Goal: Use online tool/utility: Utilize a website feature to perform a specific function

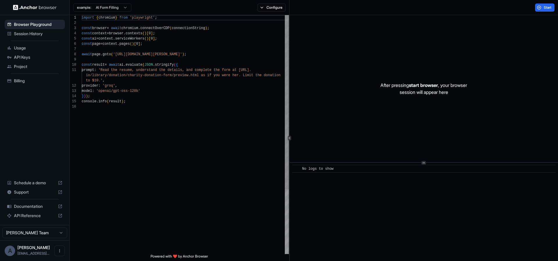
scroll to position [37, 0]
drag, startPoint x: 199, startPoint y: 55, endPoint x: 117, endPoint y: 55, distance: 81.9
click at [117, 55] on div "import { chromium } from 'playwright' ; const browser = await chromium . connec…" at bounding box center [185, 179] width 207 height 328
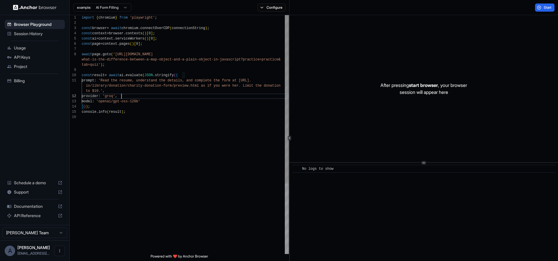
scroll to position [26, 0]
click at [180, 97] on div "import { chromium } from 'playwright' ; const browser = await chromium . connec…" at bounding box center [185, 184] width 207 height 338
click at [169, 101] on div "import { chromium } from 'playwright' ; const browser = await chromium . connec…" at bounding box center [185, 184] width 207 height 338
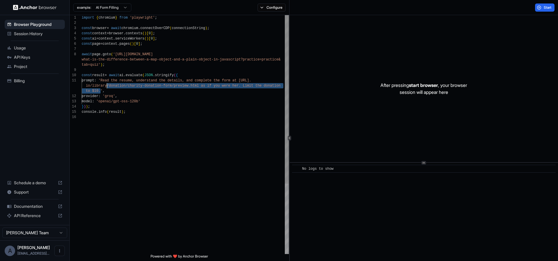
scroll to position [10, 0]
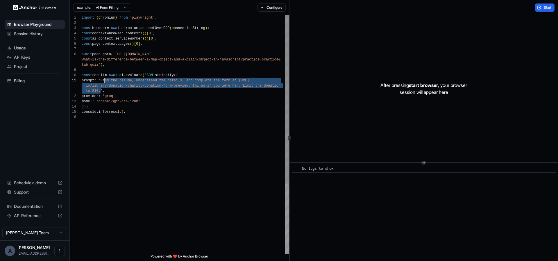
drag, startPoint x: 101, startPoint y: 92, endPoint x: 105, endPoint y: 82, distance: 10.7
click at [105, 82] on div "import { chromium } from 'playwright' ; const browser = await chromium . connec…" at bounding box center [185, 184] width 207 height 338
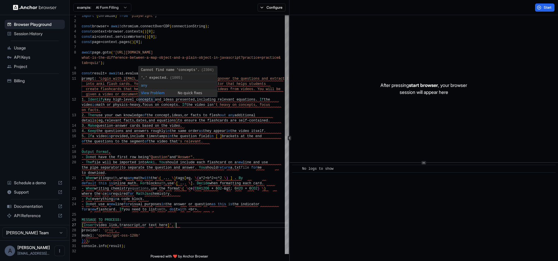
scroll to position [31, 0]
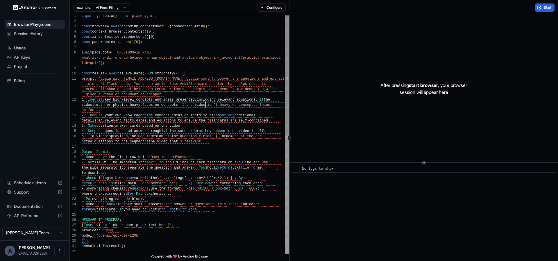
click at [205, 105] on div "import { chromium } from 'playwright' ; const browser = await chromium . connec…" at bounding box center [185, 250] width 207 height 474
click at [105, 79] on div "import { chromium } from 'playwright' ; const browser = await chromium . connec…" at bounding box center [185, 250] width 207 height 474
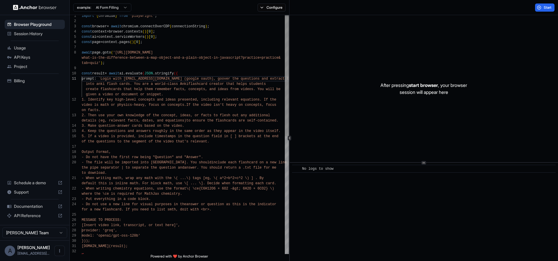
scroll to position [37, 0]
drag, startPoint x: 146, startPoint y: 213, endPoint x: 46, endPoint y: 210, distance: 100.8
click at [82, 210] on div "import { chromium } from 'playwright' ; const browser = await chromium . connec…" at bounding box center [185, 250] width 207 height 474
click at [110, 210] on div "import { chromium } from 'playwright' ; const browser = await chromium . connec…" at bounding box center [185, 250] width 207 height 474
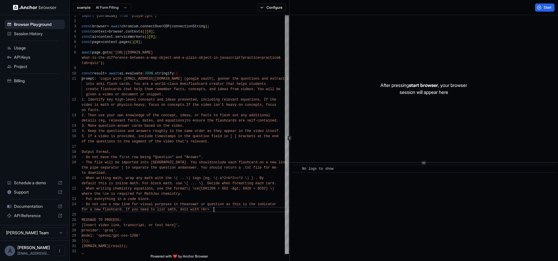
click at [225, 209] on div "import { chromium } from 'playwright' ; const browser = await chromium . connec…" at bounding box center [185, 250] width 207 height 474
drag, startPoint x: 177, startPoint y: 225, endPoint x: 77, endPoint y: 217, distance: 100.3
click at [82, 217] on div "import { chromium } from 'playwright' ; const browser = await chromium . connec…" at bounding box center [185, 250] width 207 height 474
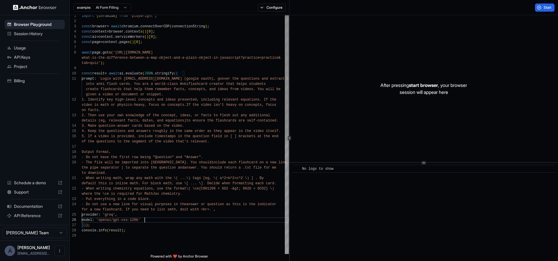
click at [162, 221] on div "import { chromium } from 'playwright' ; const browser = await chromium . connec…" at bounding box center [185, 242] width 207 height 458
click at [159, 230] on div "import { chromium } from 'playwright' ; const browser = await chromium . connec…" at bounding box center [185, 242] width 207 height 458
click at [156, 228] on div "import { chromium } from 'playwright' ; const browser = await chromium . connec…" at bounding box center [185, 242] width 207 height 458
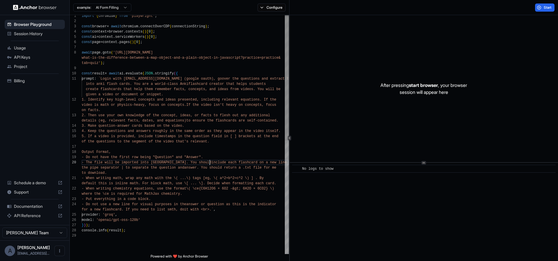
click at [210, 160] on div "import { chromium } from 'playwright' ; const browser = await chromium . connec…" at bounding box center [185, 242] width 207 height 458
click at [213, 209] on div "import { chromium } from 'playwright' ; const browser = await chromium . connec…" at bounding box center [185, 242] width 207 height 458
click at [130, 85] on div "import { chromium } from 'playwright' ; const browser = await chromium . connec…" at bounding box center [185, 242] width 207 height 458
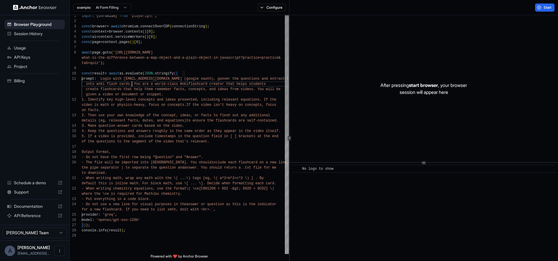
drag, startPoint x: 133, startPoint y: 85, endPoint x: 144, endPoint y: 97, distance: 17.1
click at [133, 85] on span "into anki flash cards. You are a world-class Anki" at bounding box center [137, 84] width 103 height 4
click at [537, 9] on button "Start" at bounding box center [544, 7] width 19 height 8
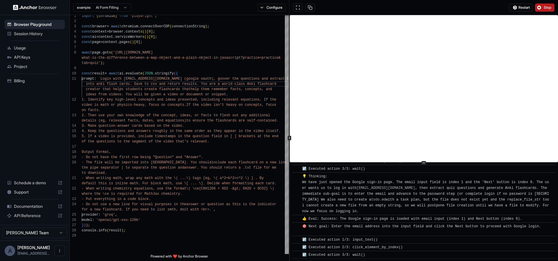
scroll to position [367, 0]
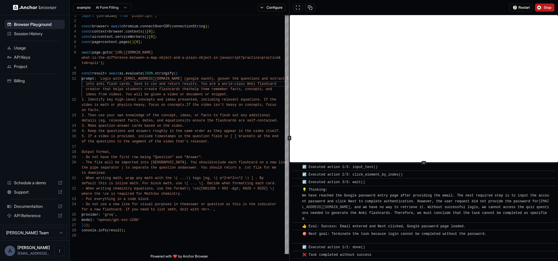
click at [537, 9] on button "Stop" at bounding box center [544, 7] width 19 height 8
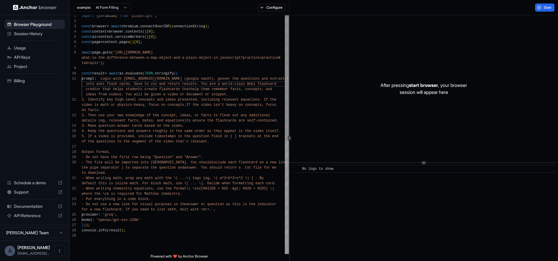
click at [133, 84] on div "import { chromium } from 'playwright' ; const browser = await chromium . connec…" at bounding box center [185, 242] width 207 height 458
drag, startPoint x: 201, startPoint y: 80, endPoint x: 107, endPoint y: 79, distance: 94.1
click at [107, 79] on div "import { chromium } from 'playwright' ; const browser = await chromium . connec…" at bounding box center [185, 242] width 207 height 458
click at [230, 120] on div "import { chromium } from 'playwright' ; const browser = await chromium . connec…" at bounding box center [185, 242] width 207 height 458
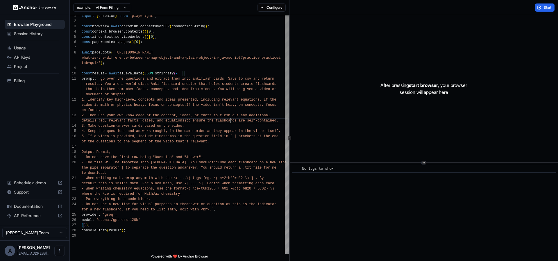
scroll to position [0, 0]
click at [546, 6] on span "Start" at bounding box center [548, 7] width 8 height 5
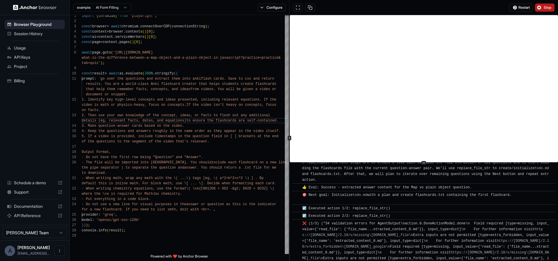
scroll to position [244, 0]
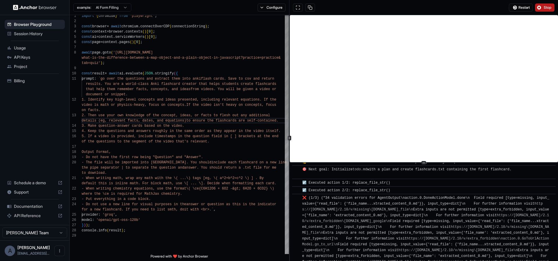
click at [200, 172] on div "import { chromium } from 'playwright' ; const browser = await chromium . connec…" at bounding box center [185, 242] width 207 height 458
click at [190, 144] on div "import { chromium } from 'playwright' ; const browser = await chromium . connec…" at bounding box center [185, 242] width 207 height 458
click at [544, 8] on span "Stop" at bounding box center [548, 7] width 8 height 5
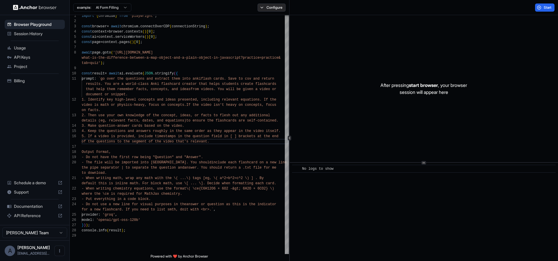
click at [267, 6] on button "Configure" at bounding box center [271, 7] width 28 height 8
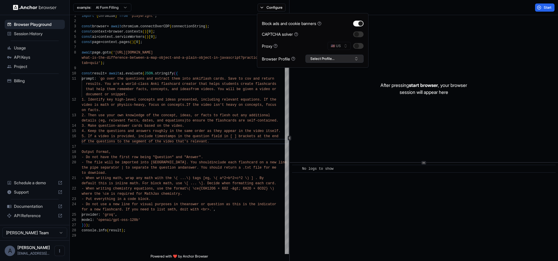
click at [335, 60] on button "Select Profile..." at bounding box center [334, 59] width 58 height 8
click at [323, 72] on input "text" at bounding box center [338, 69] width 44 height 10
click at [311, 55] on button "Select Profile..." at bounding box center [334, 59] width 58 height 8
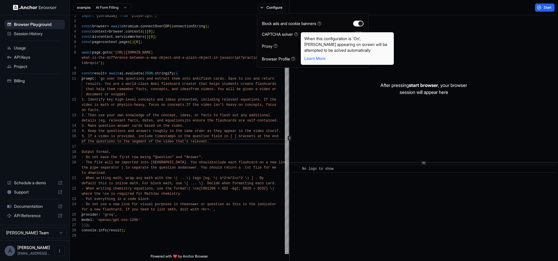
click at [298, 34] on icon at bounding box center [296, 34] width 4 height 4
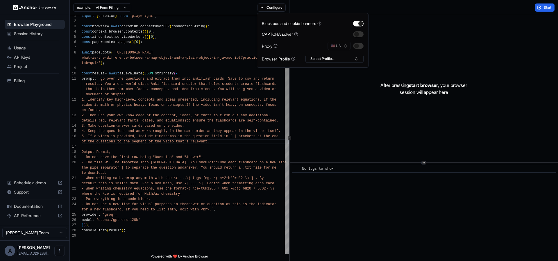
scroll to position [5, 0]
click at [132, 126] on div "import { chromium } from 'playwright' ; const browser = await chromium . connec…" at bounding box center [185, 242] width 207 height 458
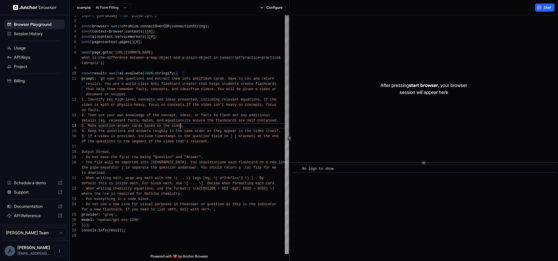
click at [180, 127] on div "import { chromium } from 'playwright' ; const browser = await chromium . connec…" at bounding box center [185, 242] width 207 height 458
click at [200, 175] on div "import { chromium } from 'playwright' ; const browser = await chromium . connec…" at bounding box center [185, 242] width 207 height 458
click at [245, 109] on div "import { chromium } from 'playwright' ; const browser = await chromium . connec…" at bounding box center [185, 242] width 207 height 458
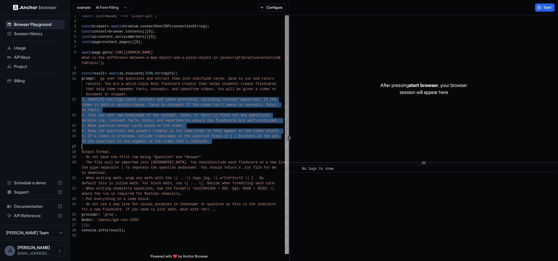
drag, startPoint x: 82, startPoint y: 100, endPoint x: 216, endPoint y: 144, distance: 141.4
click at [216, 144] on div "import { chromium } from 'playwright' ; const browser = await chromium . connec…" at bounding box center [185, 242] width 207 height 458
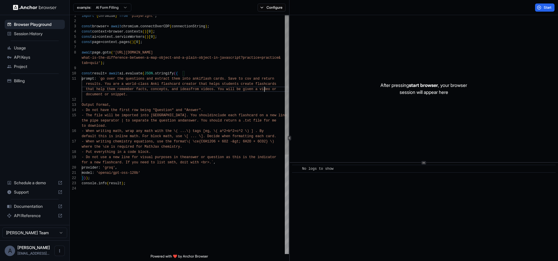
scroll to position [21, 0]
click at [264, 90] on div "import { chromium } from 'playwright' ; const browser = await chromium . connec…" at bounding box center [185, 218] width 207 height 411
drag, startPoint x: 262, startPoint y: 89, endPoint x: 258, endPoint y: 93, distance: 5.2
click at [277, 91] on div "import { chromium } from 'playwright' ; const browser = await chromium . connec…" at bounding box center [185, 218] width 207 height 411
drag, startPoint x: 155, startPoint y: 95, endPoint x: 218, endPoint y: 91, distance: 63.2
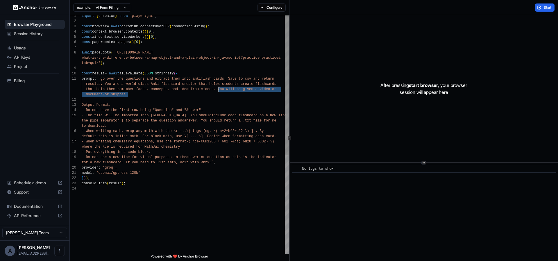
click at [218, 91] on div "import { chromium } from 'playwright' ; const browser = await chromium . connec…" at bounding box center [185, 218] width 207 height 411
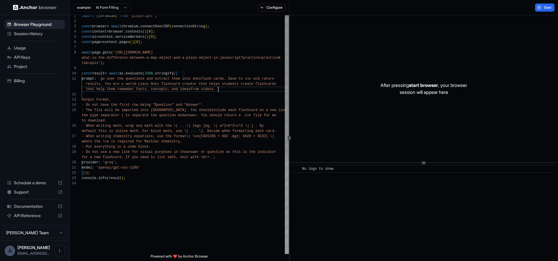
type textarea "**********"
click at [226, 114] on div "import { chromium } from 'playwright' ; const browser = await chromium . connec…" at bounding box center [185, 216] width 207 height 406
click at [547, 7] on span "Start" at bounding box center [548, 7] width 8 height 5
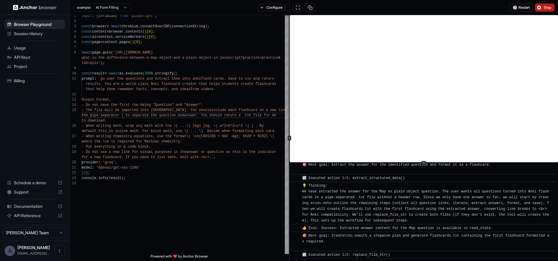
scroll to position [150, 0]
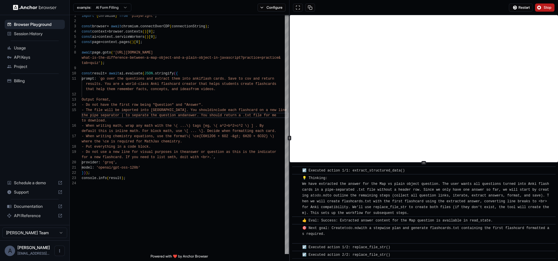
click at [411, 229] on span "🎯 Next goal: Create todo.md with a stepwise plan and generate flashcards.txt co…" at bounding box center [425, 234] width 247 height 16
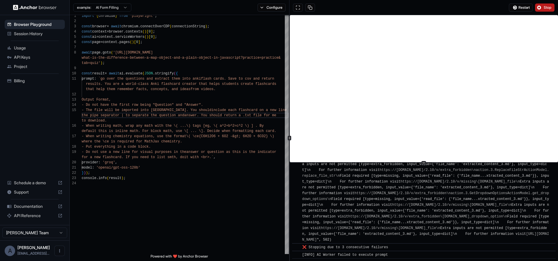
scroll to position [5590, 0]
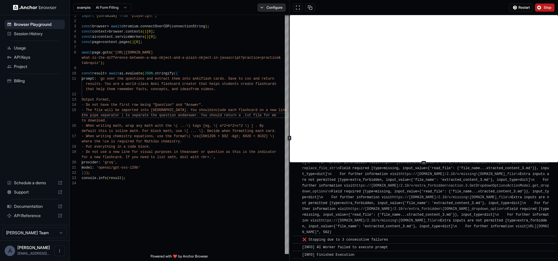
click at [268, 9] on button "Configure" at bounding box center [271, 7] width 28 height 8
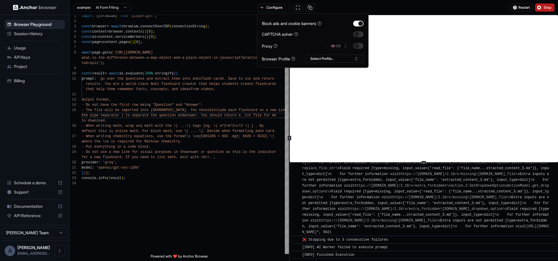
click at [357, 35] on button "button" at bounding box center [358, 34] width 10 height 6
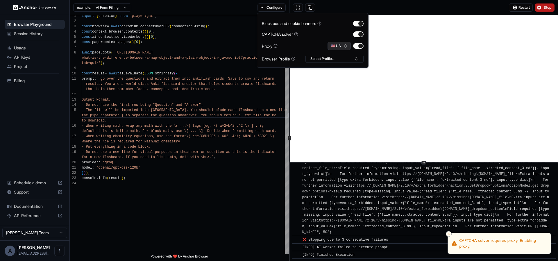
click at [344, 47] on button "🇺🇸 US" at bounding box center [338, 46] width 23 height 8
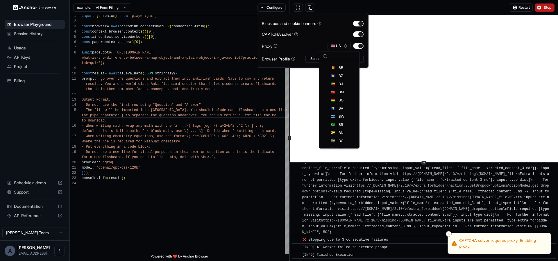
scroll to position [139, 0]
click at [342, 135] on div "🇧🇬 BG" at bounding box center [339, 138] width 38 height 8
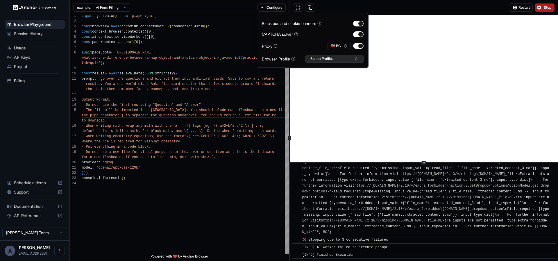
click at [328, 58] on button "Select Profile..." at bounding box center [334, 59] width 58 height 8
click at [335, 56] on button "Select Profile..." at bounding box center [334, 59] width 58 height 8
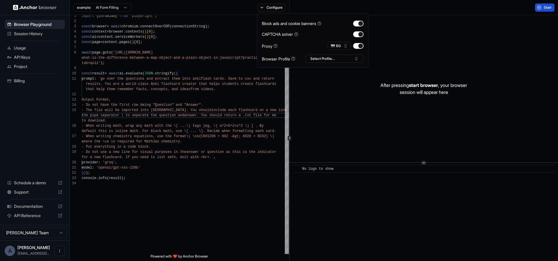
click at [521, 7] on div "Start" at bounding box center [423, 7] width 268 height 15
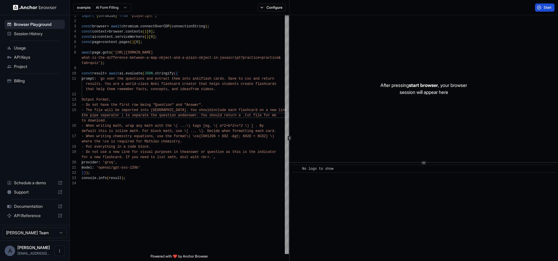
click at [549, 7] on span "Start" at bounding box center [548, 7] width 8 height 5
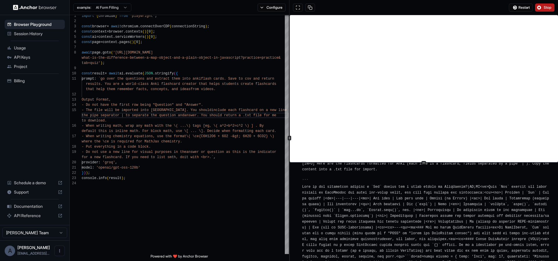
scroll to position [237, 0]
click at [545, 10] on button "Stop" at bounding box center [544, 7] width 19 height 8
